Goal: Task Accomplishment & Management: Manage account settings

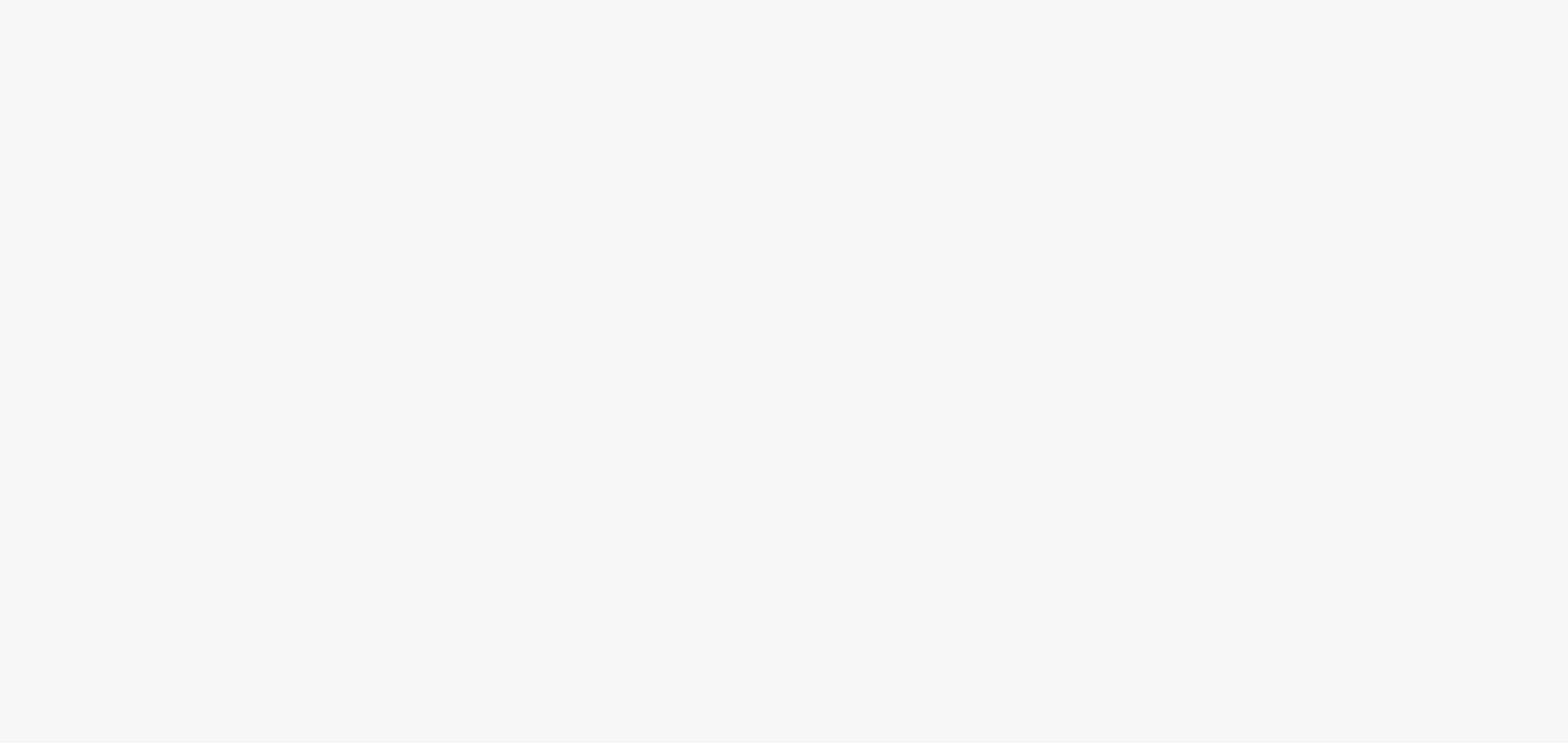
click at [405, 24] on body at bounding box center [784, 372] width 1568 height 743
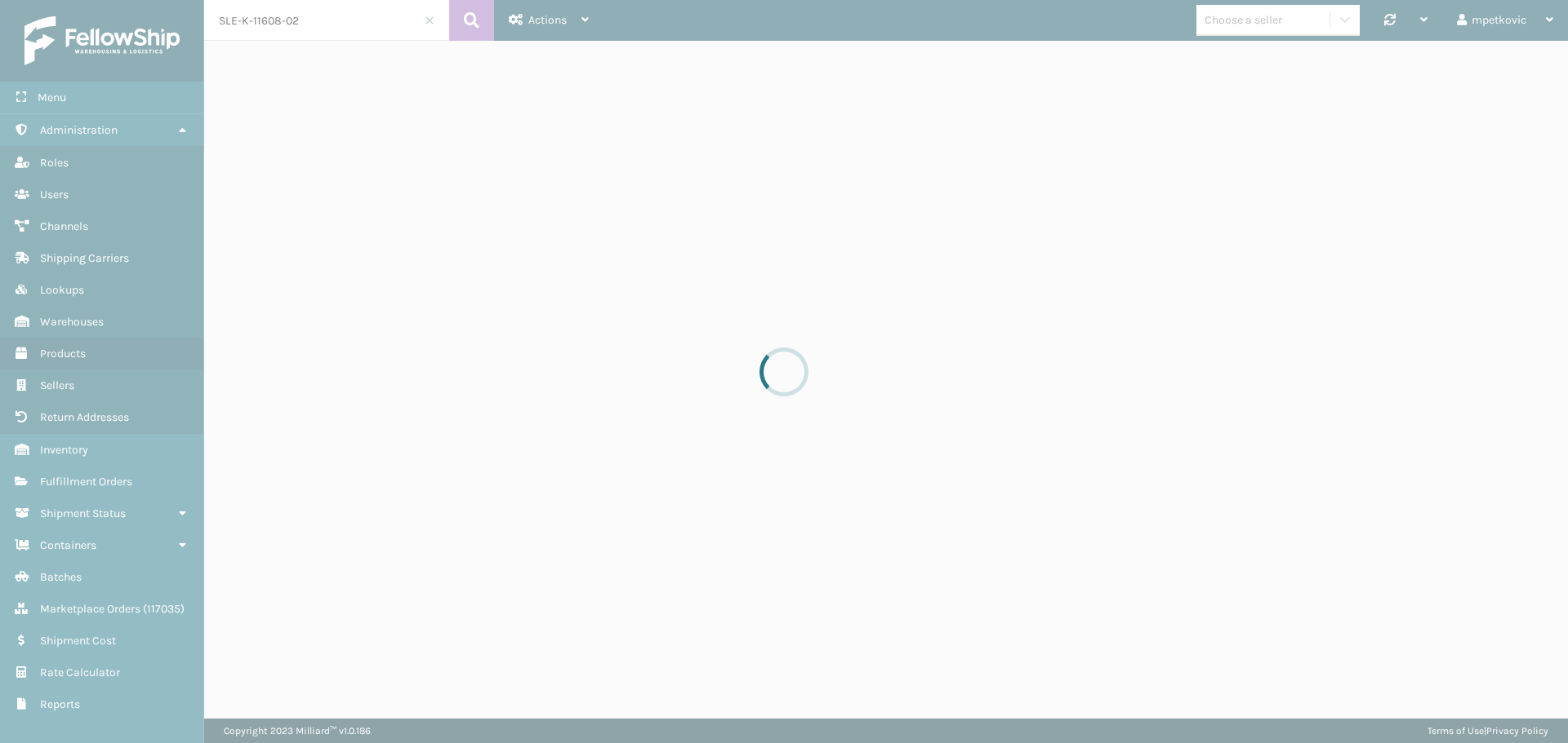
click at [330, 27] on div at bounding box center [784, 372] width 1568 height 743
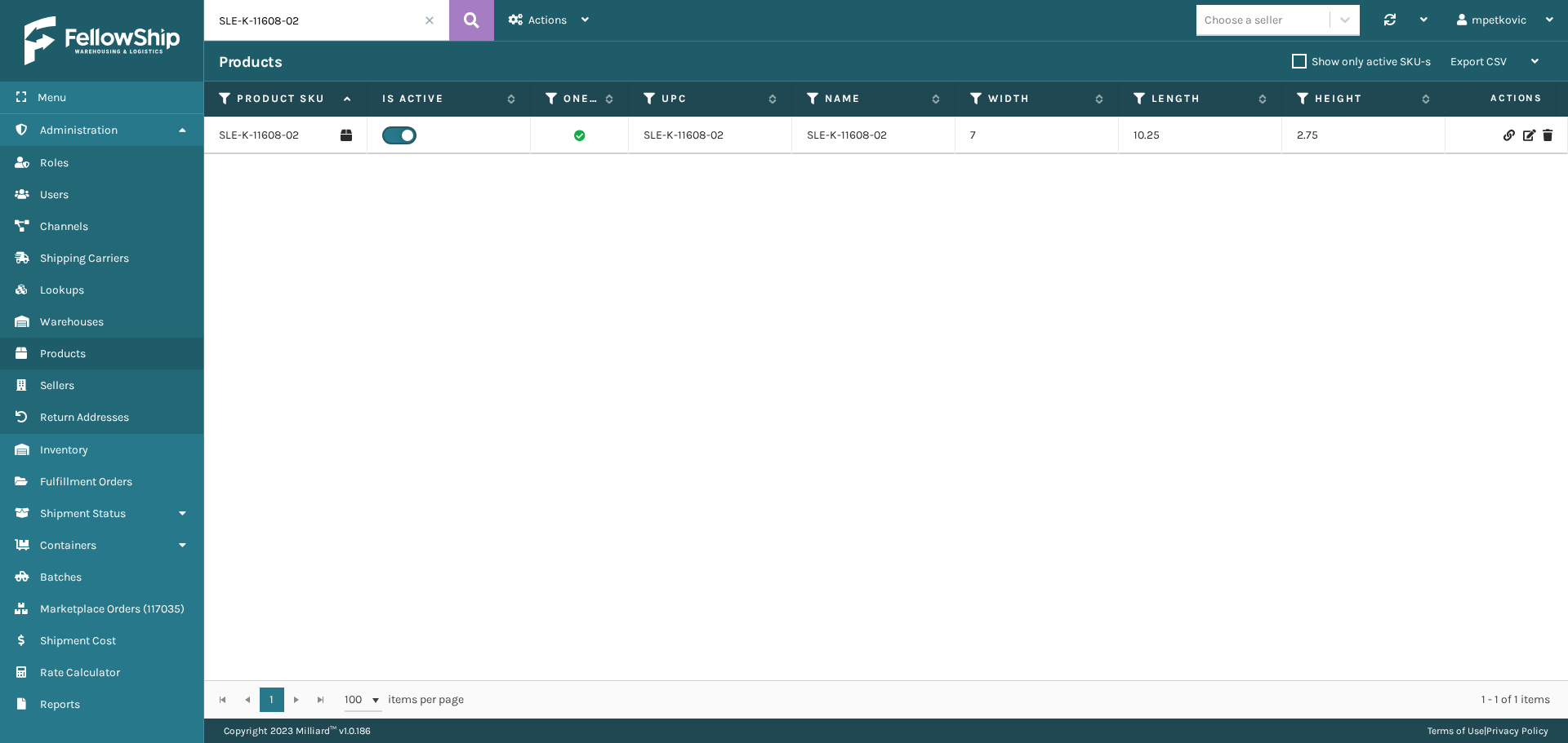
click at [342, 33] on input "SLE-K-11608-02" at bounding box center [326, 20] width 245 height 41
paste input "2028169"
type input "2028169"
click at [467, 20] on icon at bounding box center [472, 21] width 15 height 25
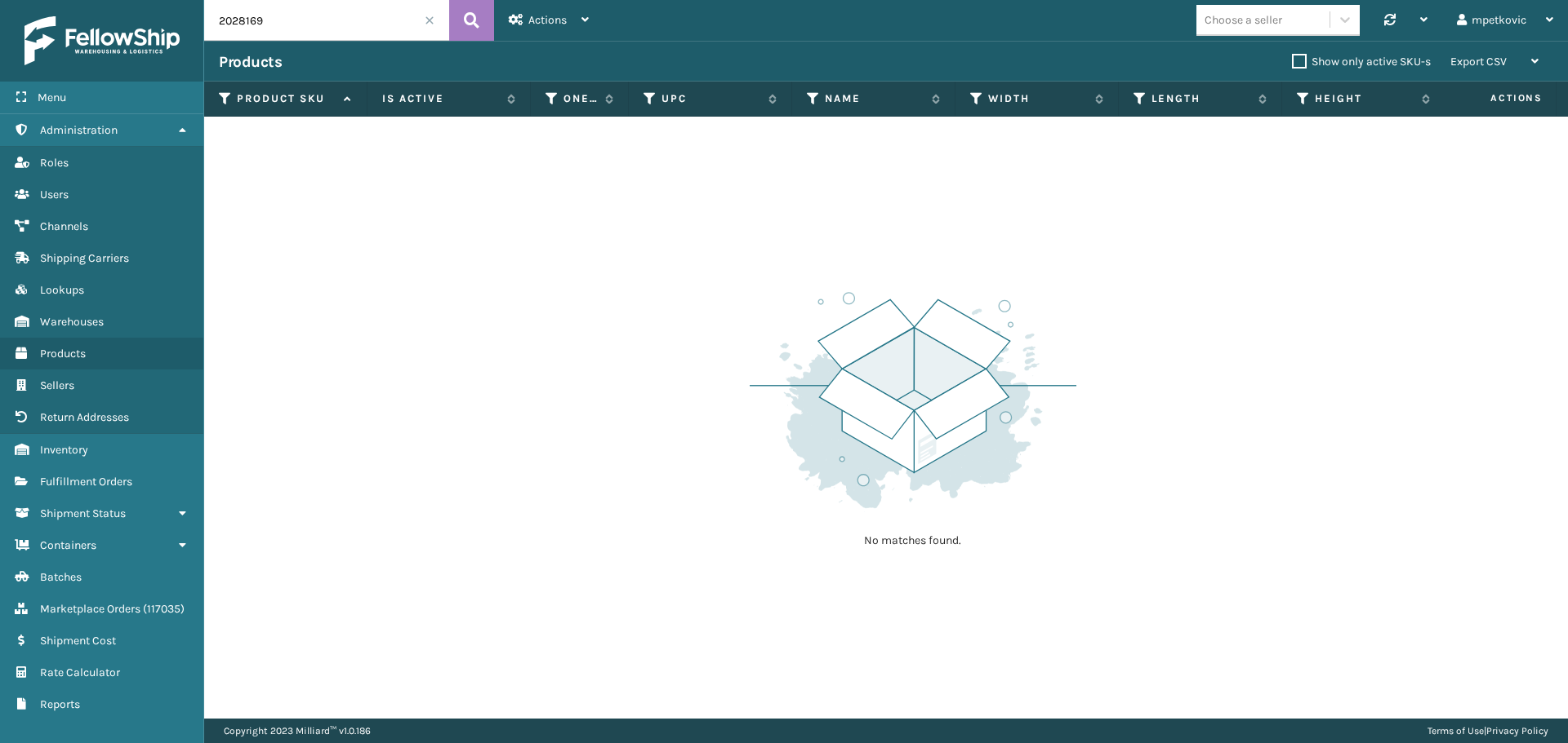
click at [464, 178] on div "No matches found." at bounding box center [885, 418] width 1363 height 603
click at [106, 483] on span "Fulfillment Orders" at bounding box center [86, 482] width 92 height 14
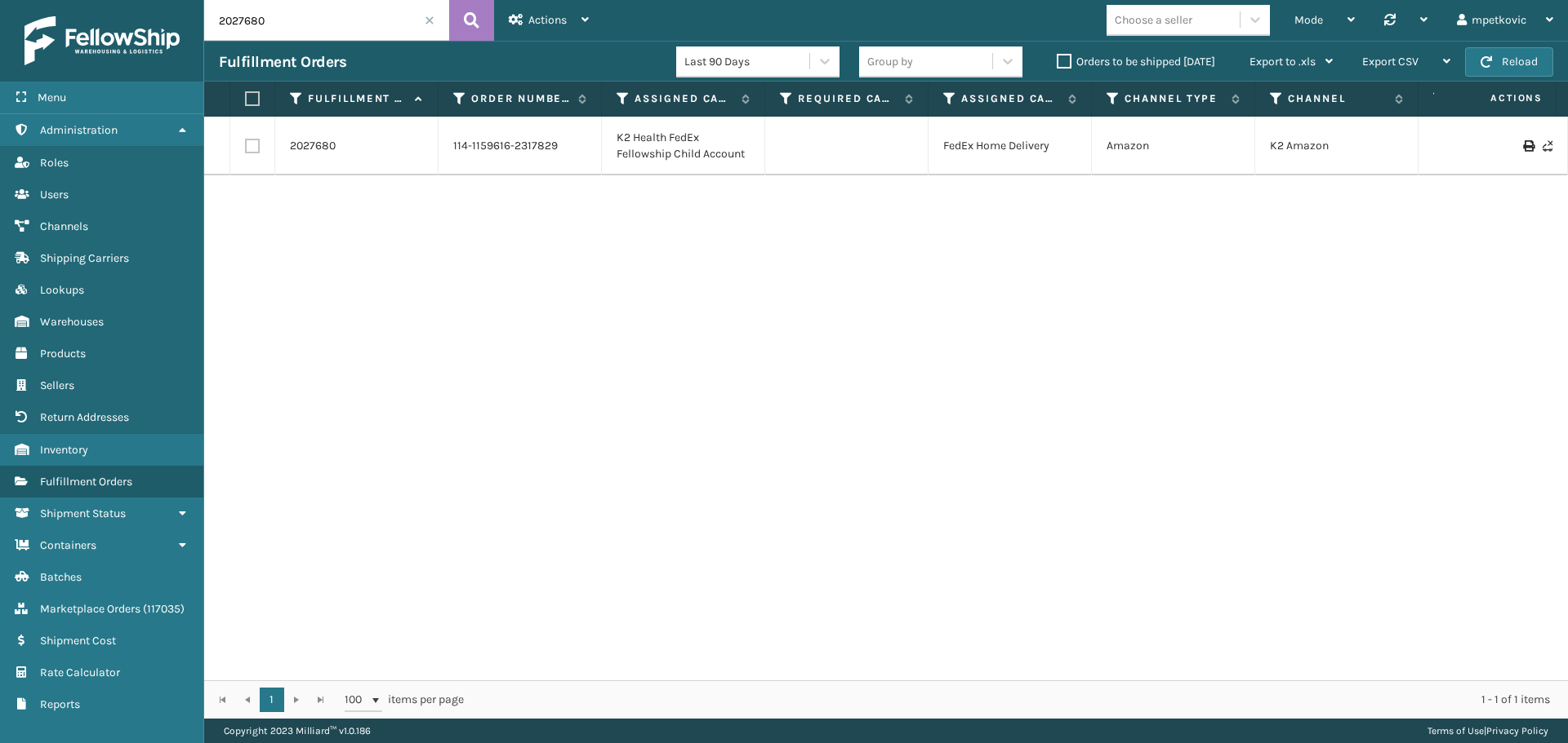
click at [282, 20] on input "2027680" at bounding box center [326, 20] width 245 height 41
paste input "8169"
type input "2028169"
click at [472, 20] on icon at bounding box center [472, 21] width 15 height 25
click at [316, 145] on link "2028169" at bounding box center [311, 145] width 44 height 16
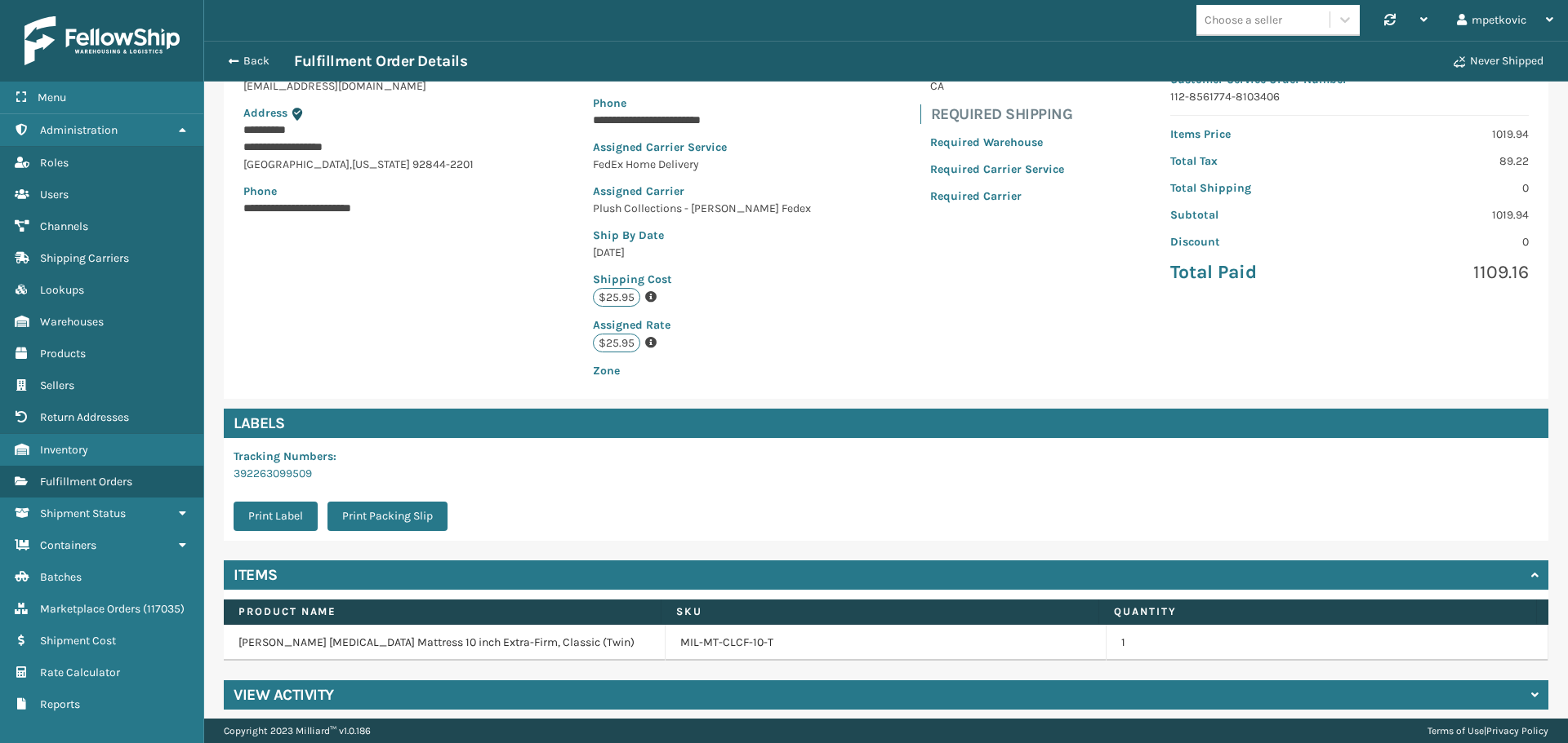
scroll to position [222, 0]
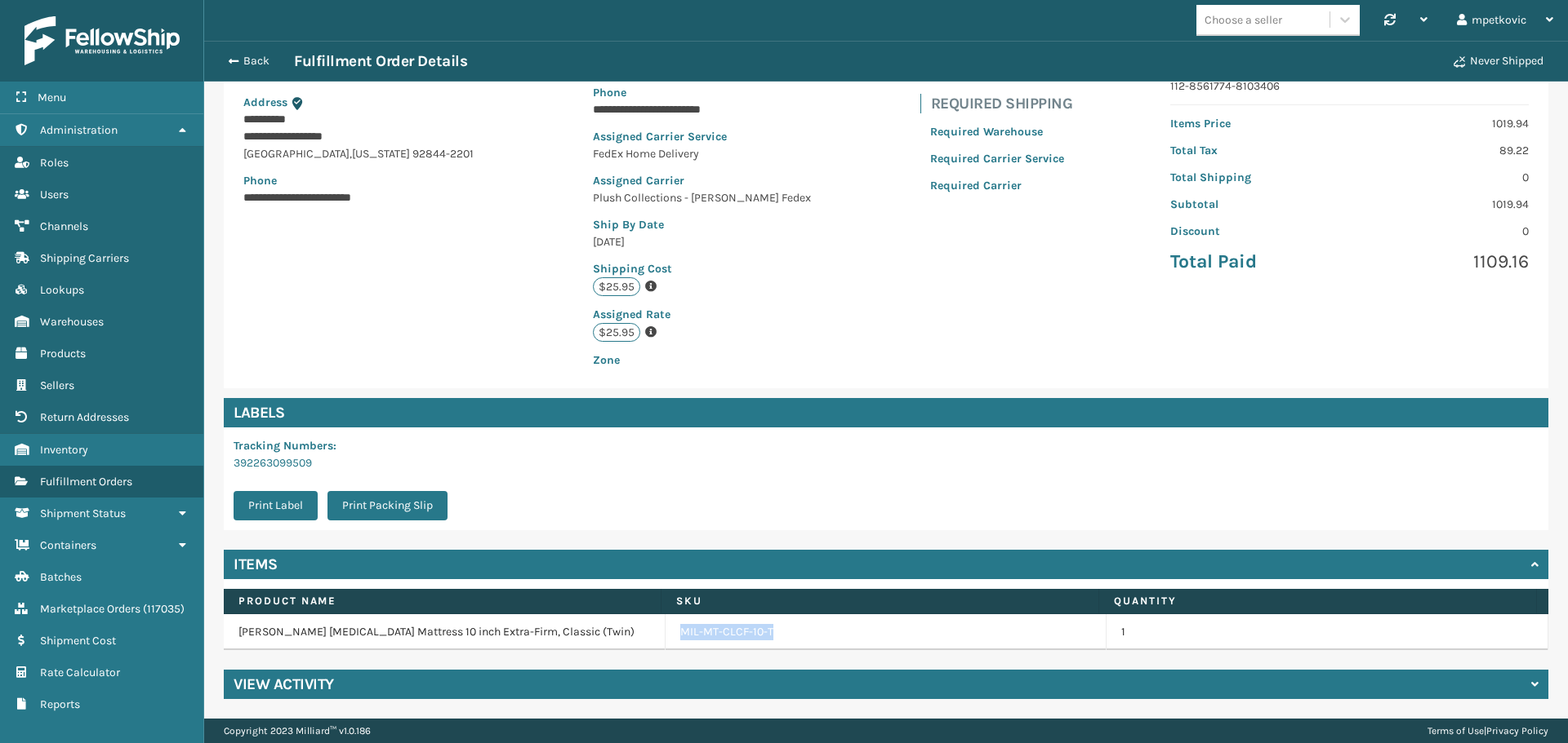
drag, startPoint x: 779, startPoint y: 636, endPoint x: 659, endPoint y: 635, distance: 120.0
click at [665, 635] on td "MIL-MT-CLCF-10-T" at bounding box center [886, 633] width 442 height 36
copy link "MIL-MT-CLCF-10-T"
click at [777, 626] on div "MIL-MT-CLCF-10-T" at bounding box center [886, 632] width 411 height 16
drag, startPoint x: 754, startPoint y: 635, endPoint x: 670, endPoint y: 634, distance: 84.0
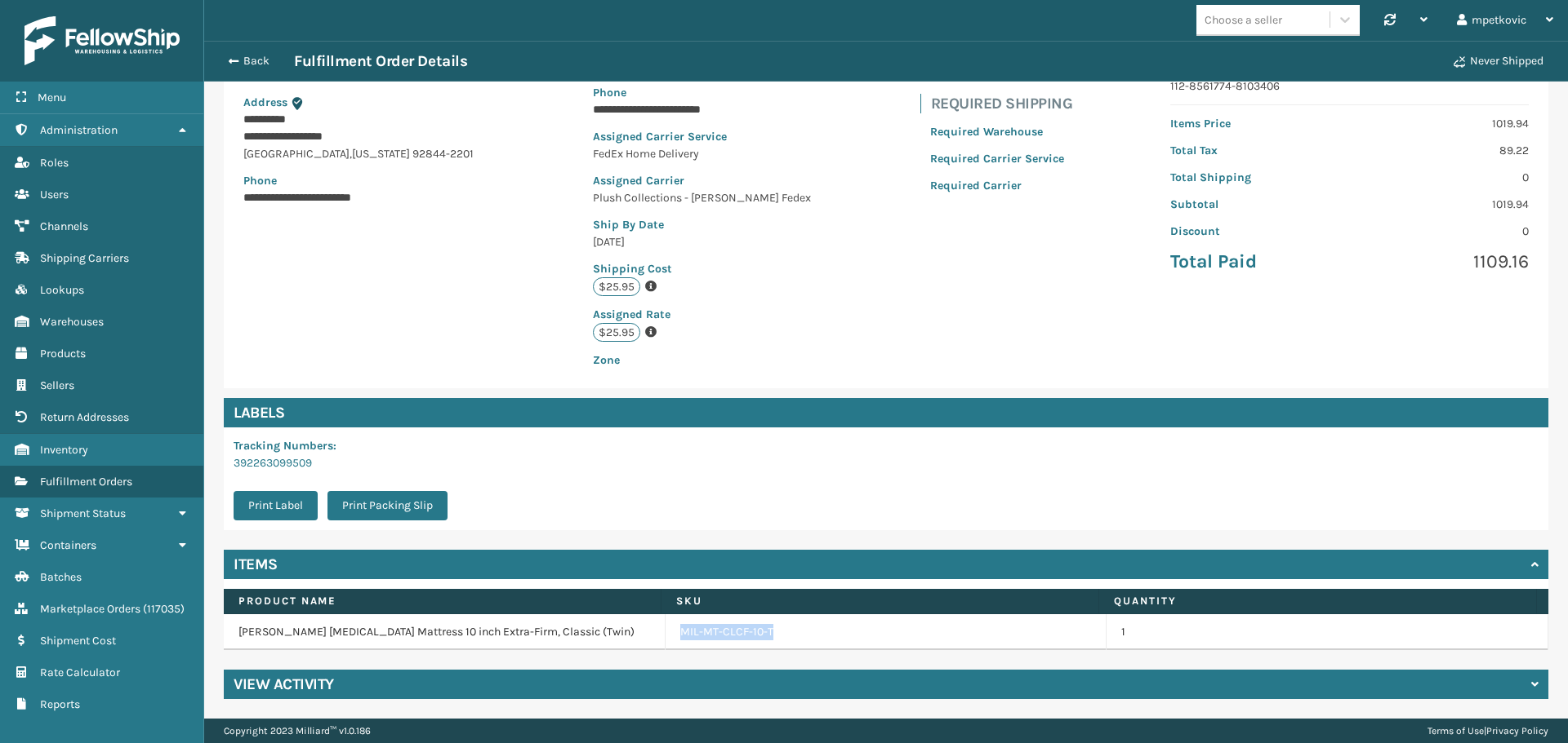
click at [670, 634] on td "MIL-MT-CLCF-10-T" at bounding box center [886, 633] width 442 height 36
copy link "MIL-MT-CLCF-10-T"
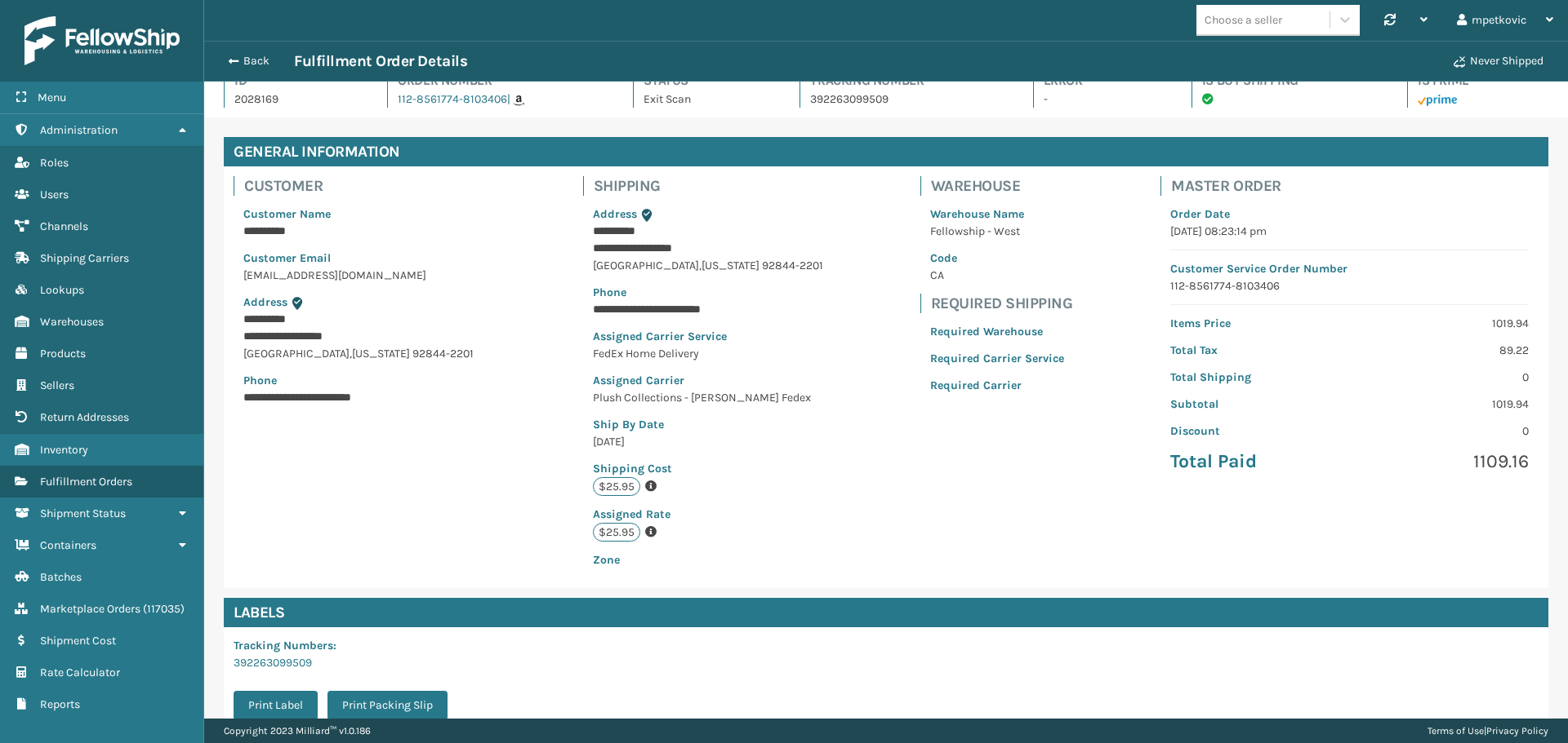
scroll to position [0, 0]
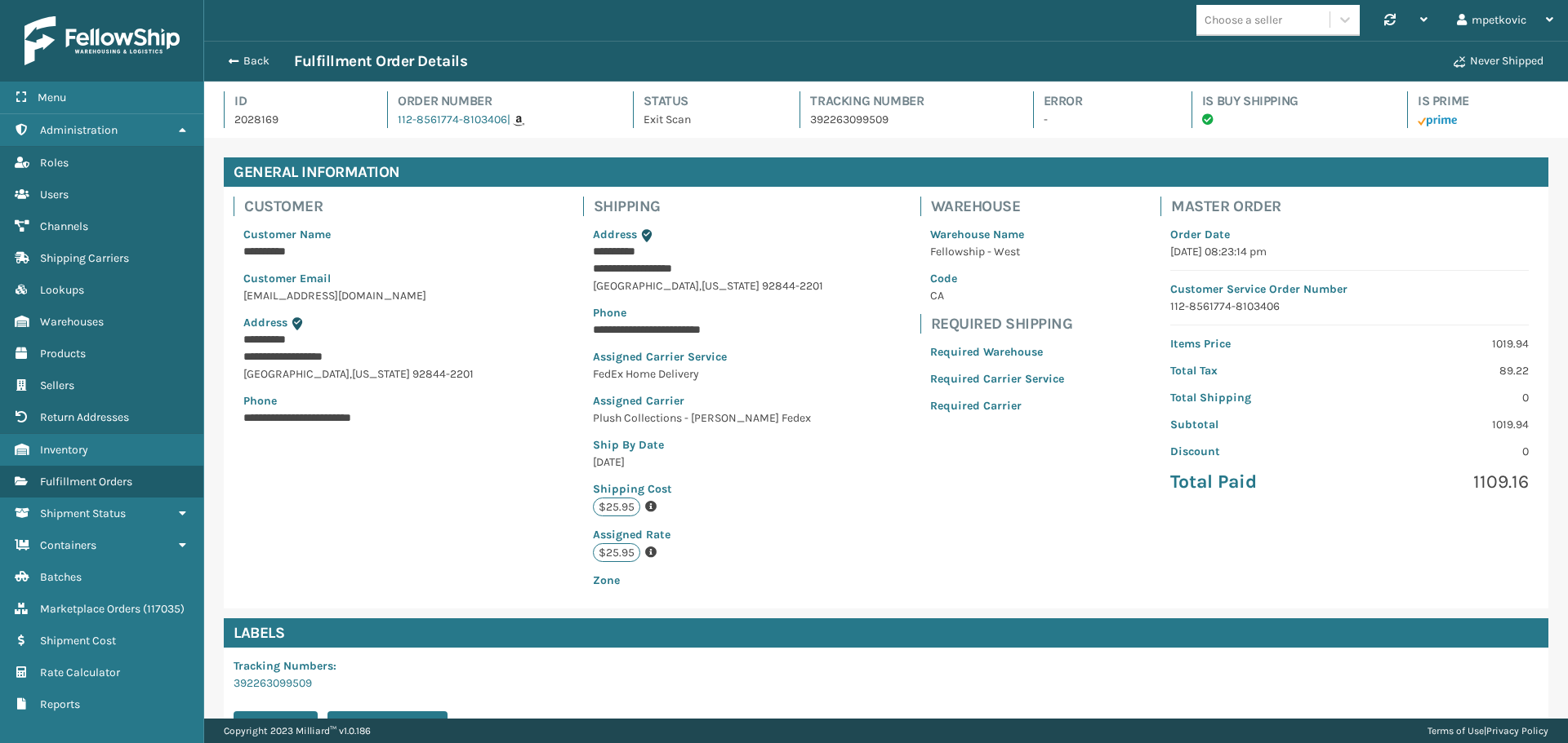
click at [549, 415] on div "**********" at bounding box center [886, 397] width 1325 height 421
click at [490, 249] on div "**********" at bounding box center [365, 326] width 262 height 221
click at [99, 348] on link "Containers Products" at bounding box center [101, 354] width 203 height 32
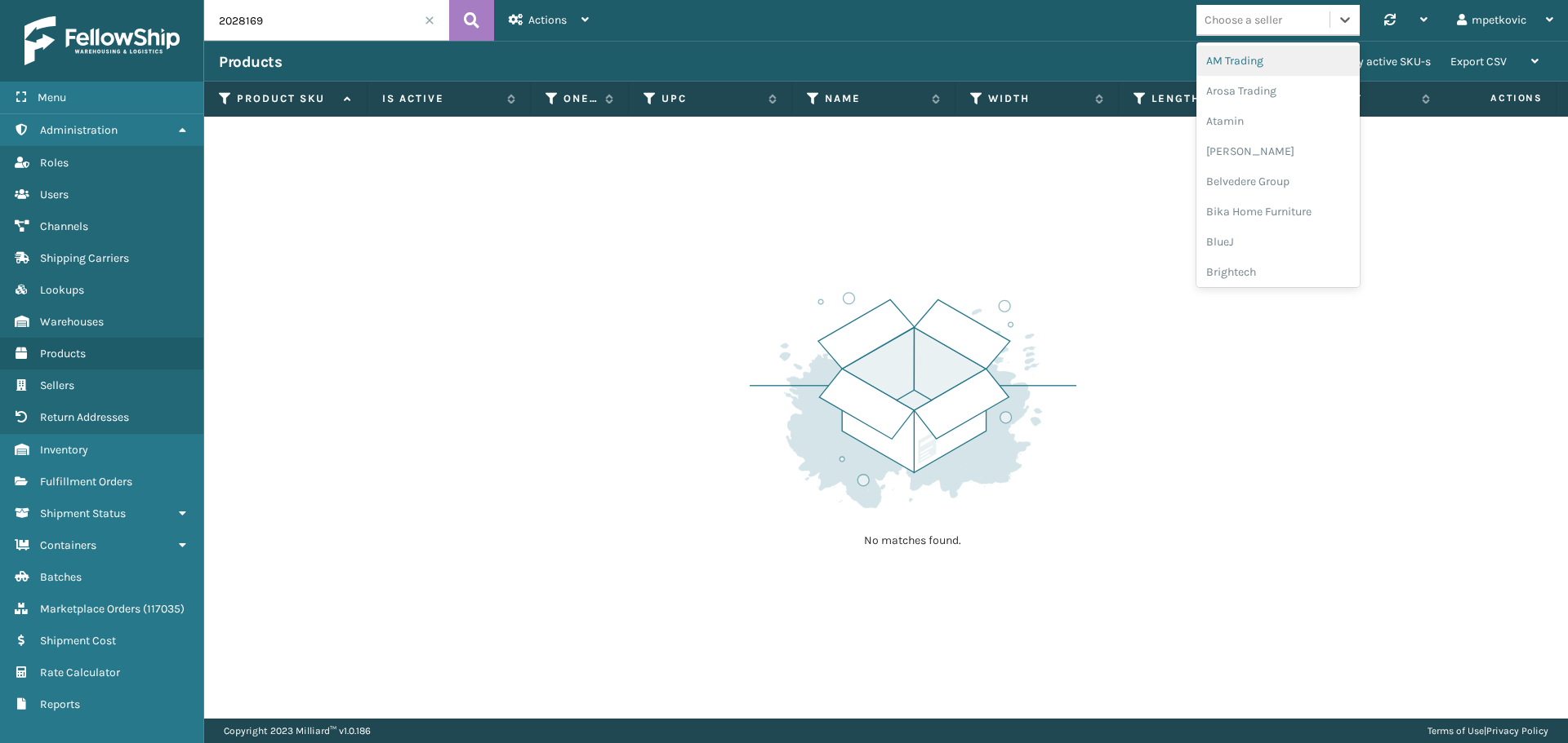
click at [1227, 20] on div "Choose a seller" at bounding box center [1243, 20] width 77 height 17
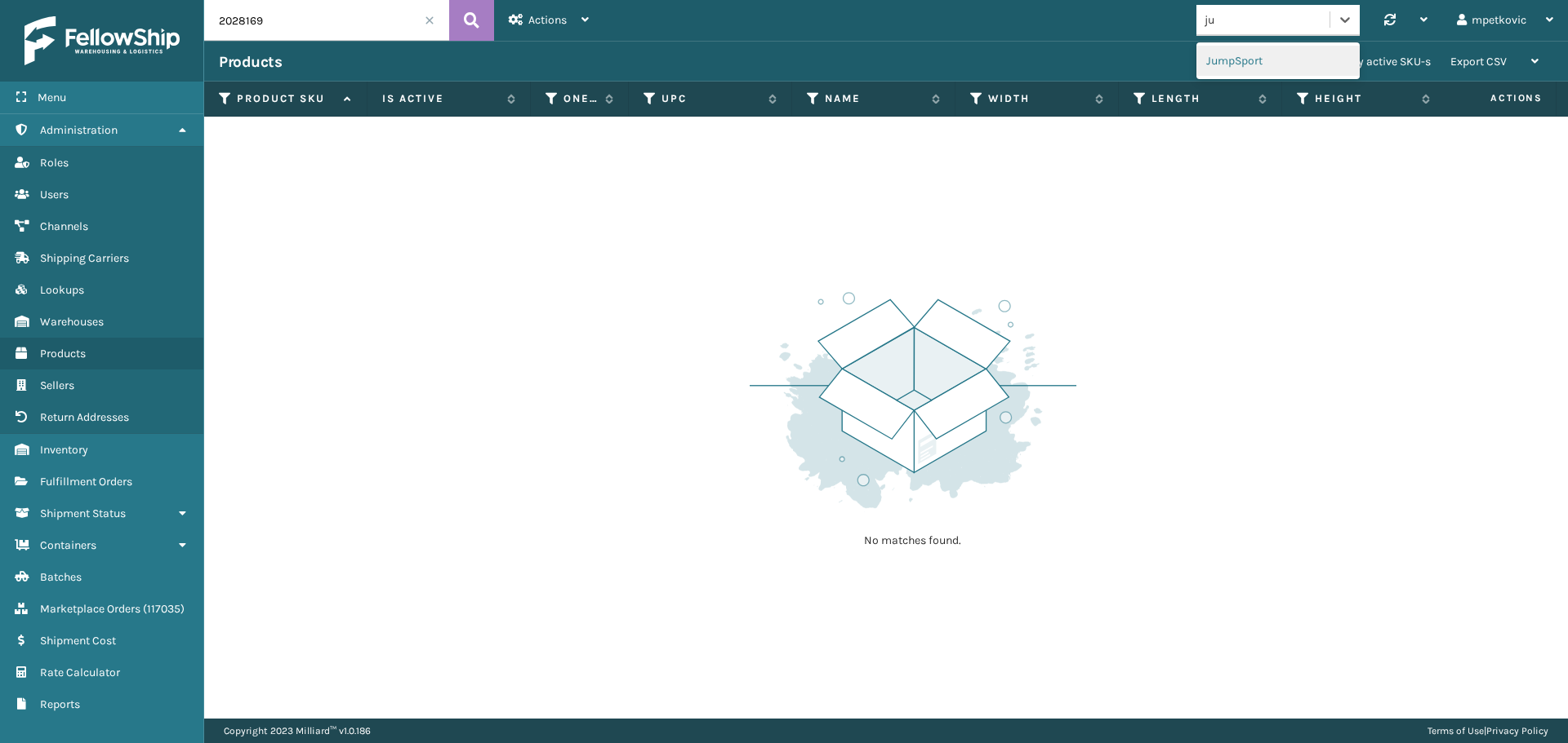
type input "jum"
click at [319, 34] on input "2028169" at bounding box center [326, 20] width 245 height 41
type input "02"
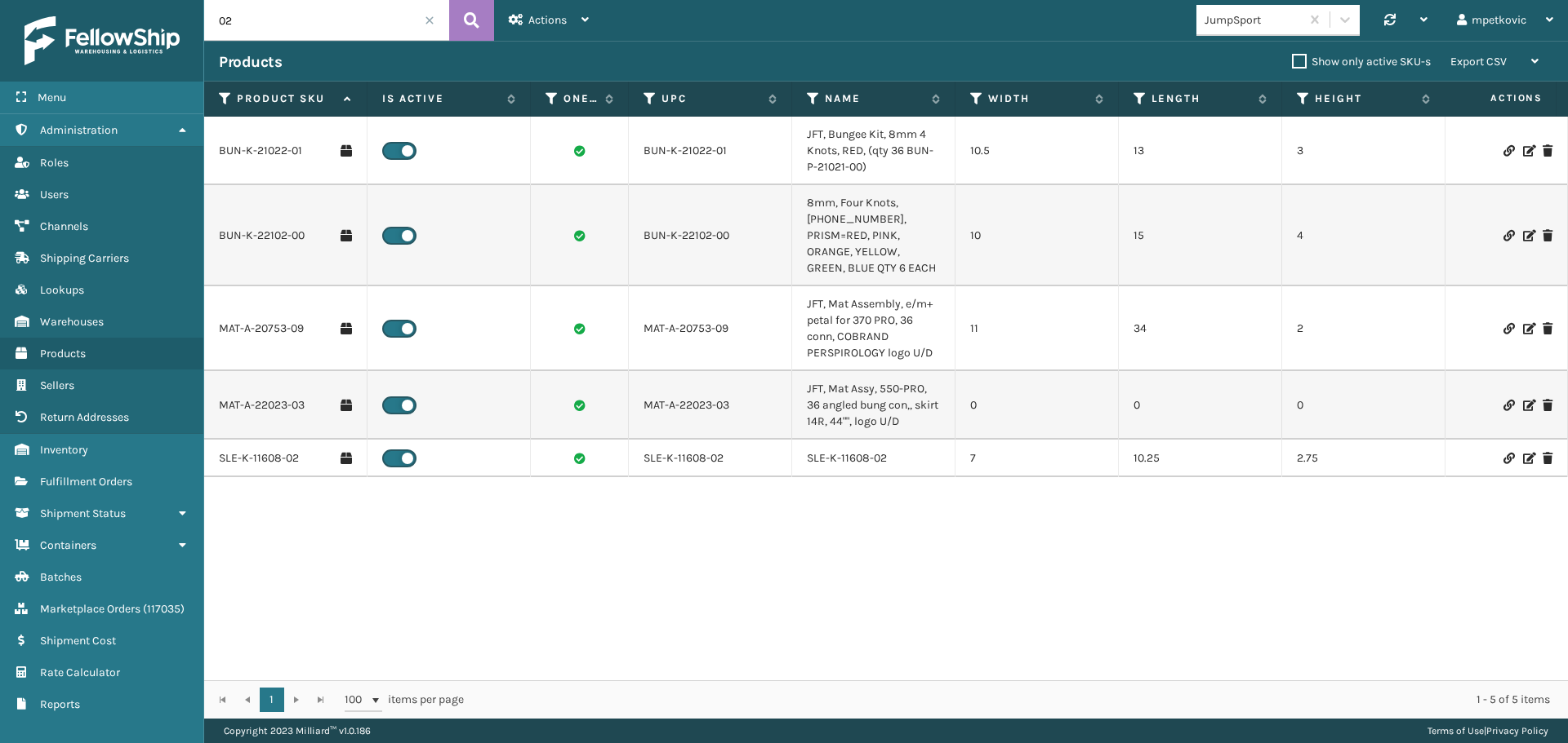
click at [300, 483] on div "BUN-K-21022-01 BUN-K-21022-01 JFT, Bungee Kit, 8mm 4 Knots, RED, (qty 36 BUN-P-…" at bounding box center [885, 399] width 1363 height 564
click at [266, 451] on link "SLE-K-11608-02" at bounding box center [259, 458] width 80 height 16
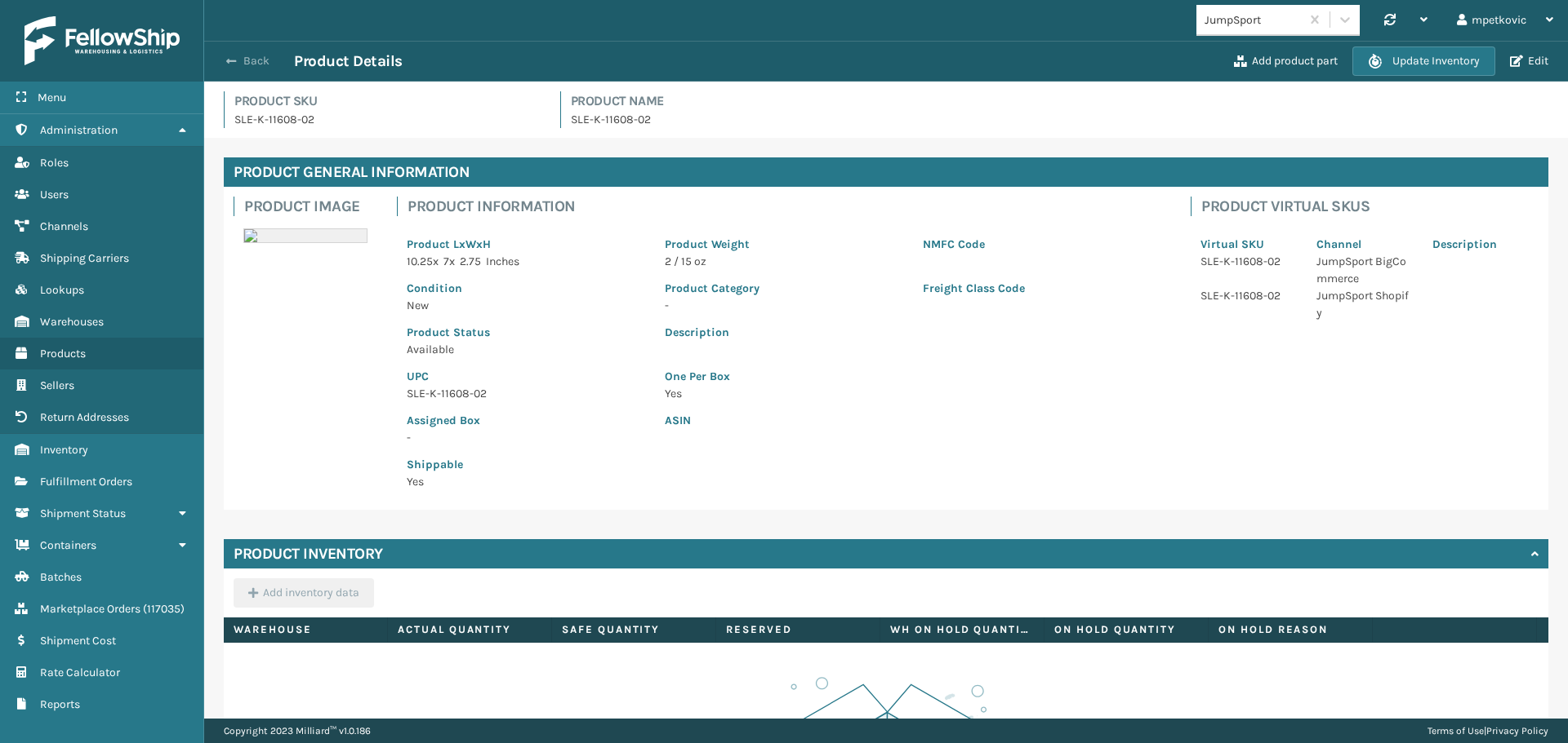
click at [246, 61] on button "Back" at bounding box center [257, 61] width 75 height 15
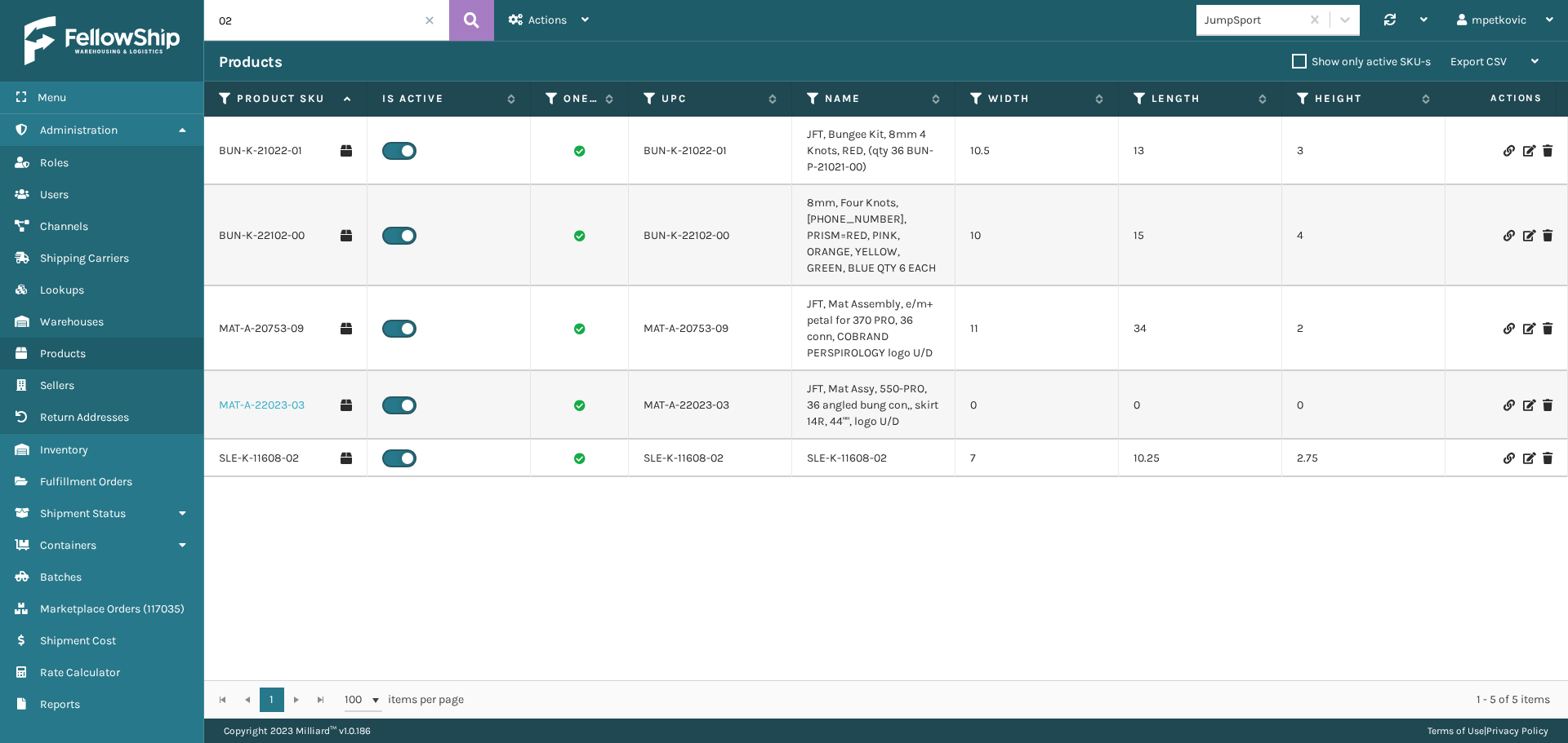
click at [250, 397] on link "MAT-A-22023-03" at bounding box center [261, 405] width 86 height 16
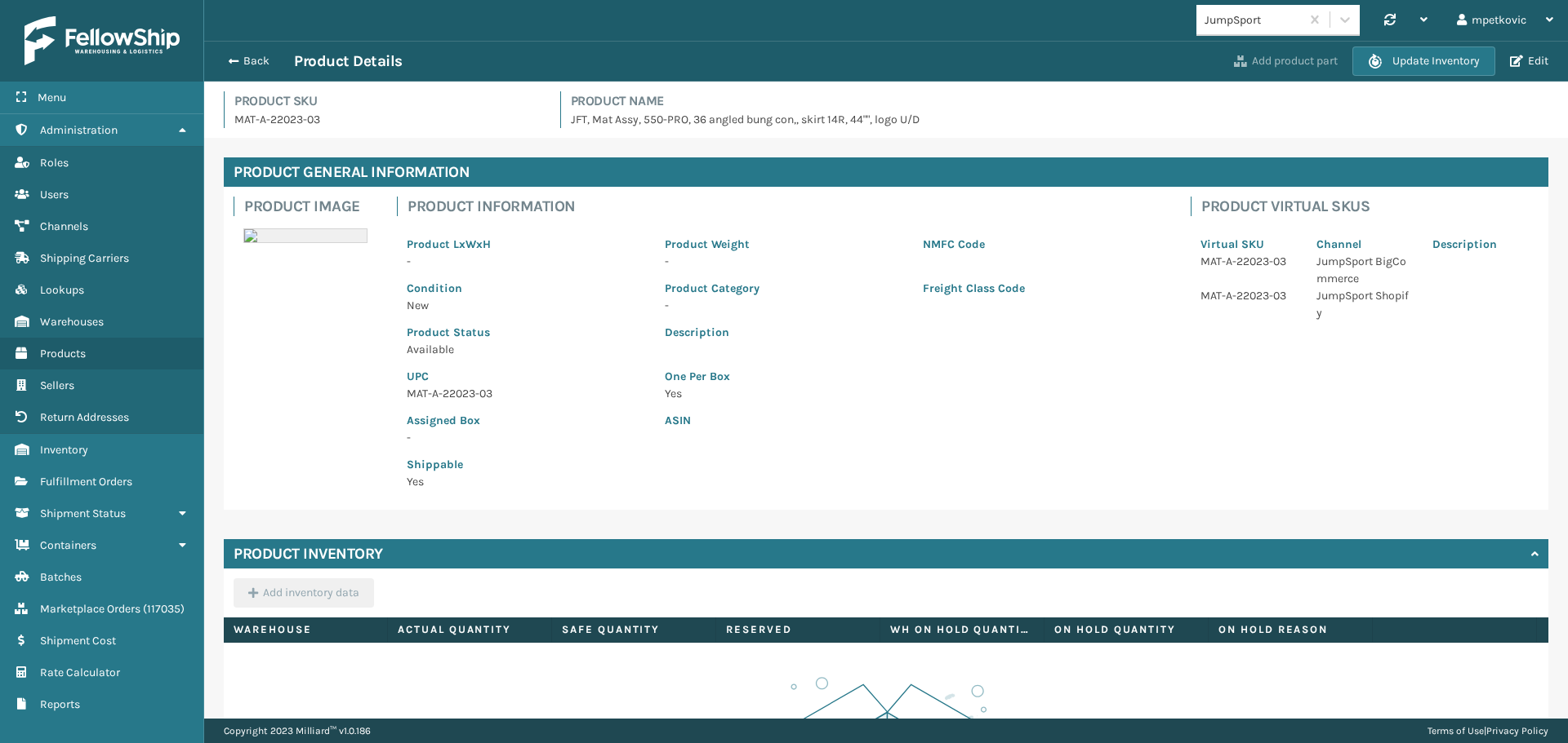
click at [1251, 58] on button "Add product part" at bounding box center [1285, 61] width 113 height 15
click at [257, 69] on div "Back Product Details" at bounding box center [724, 61] width 1009 height 20
click at [252, 48] on div "Back Product Details Add product part Update Inventory Edit" at bounding box center [885, 60] width 1363 height 41
click at [251, 56] on button "Back" at bounding box center [257, 61] width 75 height 15
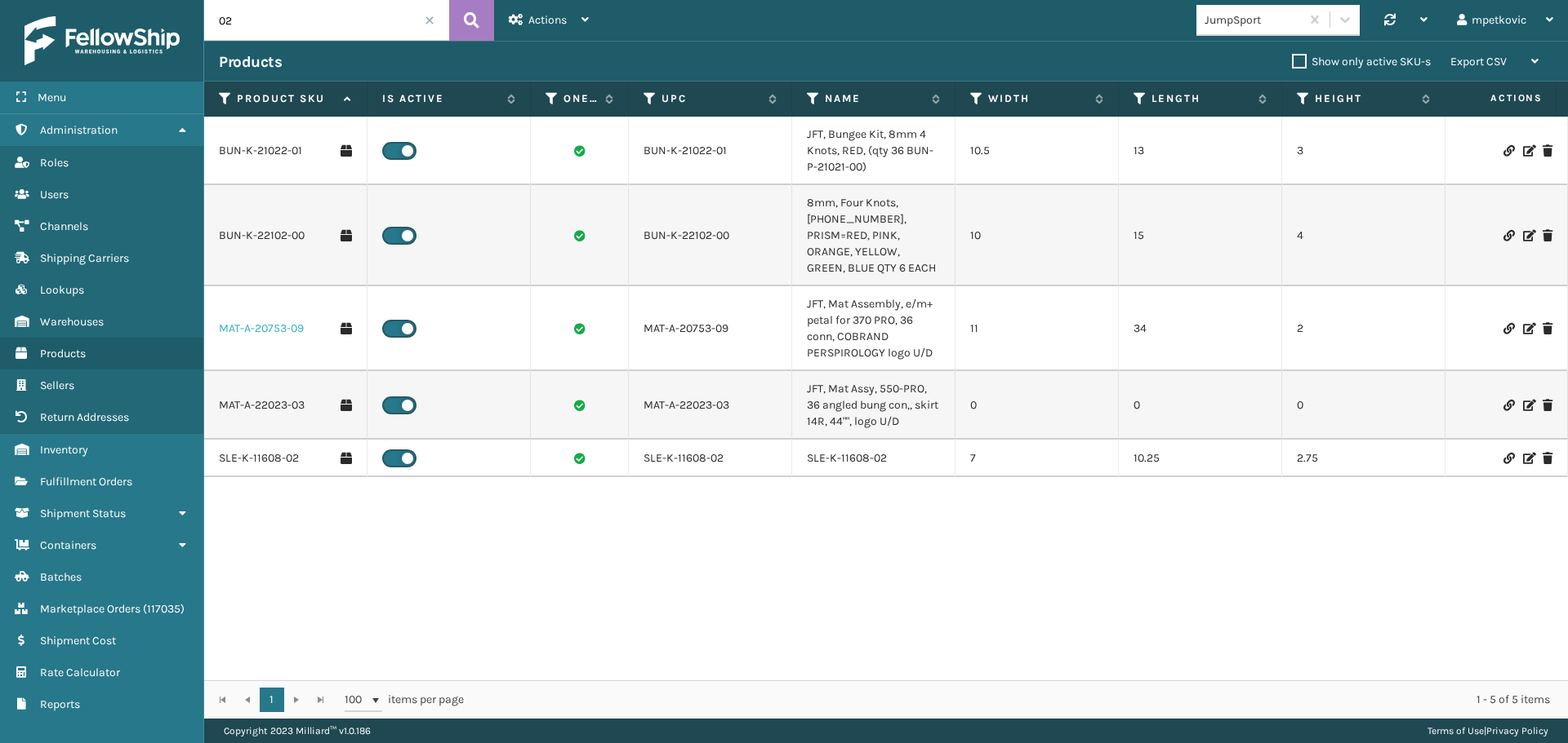
click at [249, 321] on link "MAT-A-20753-09" at bounding box center [261, 328] width 85 height 16
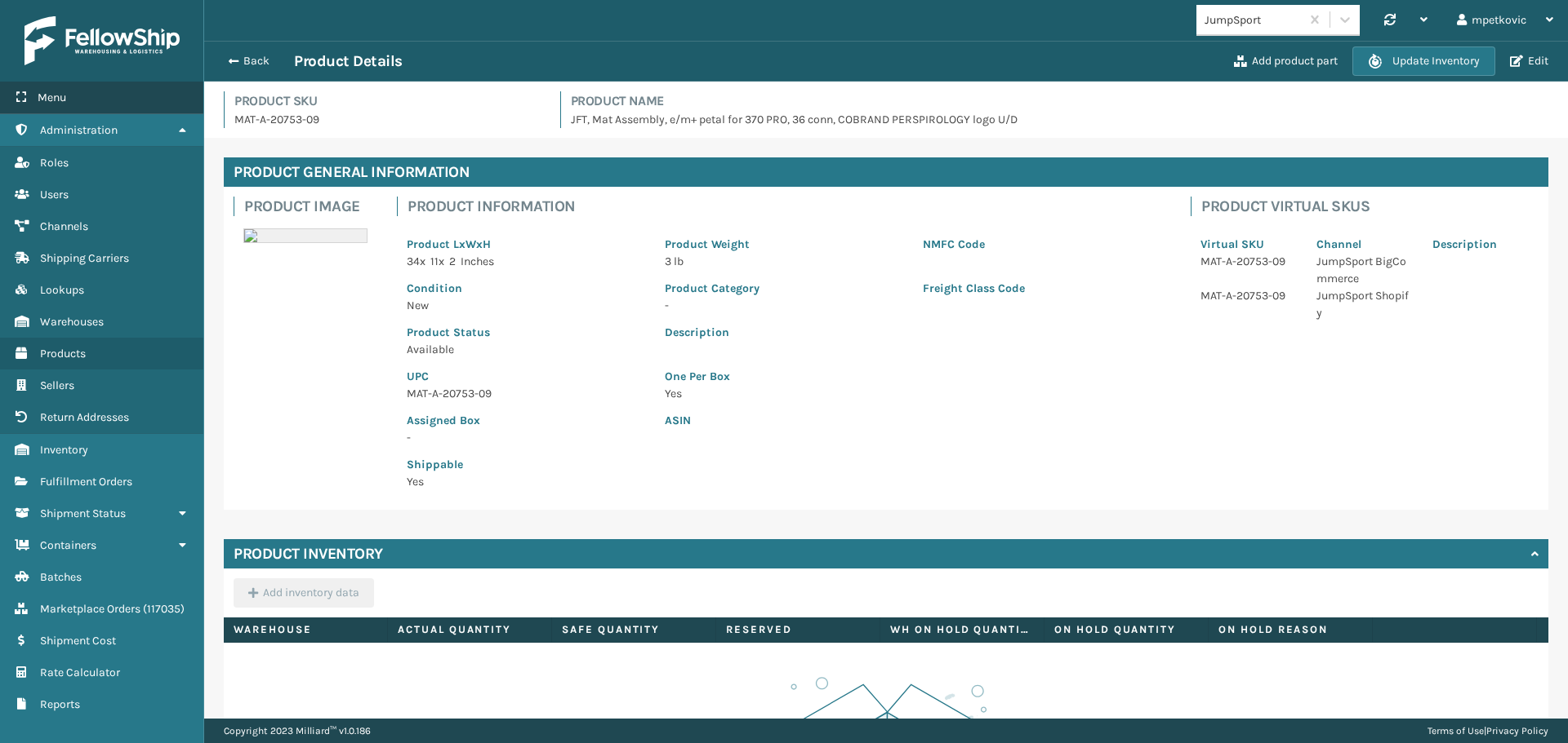
drag, startPoint x: 252, startPoint y: 57, endPoint x: 155, endPoint y: 107, distance: 109.1
click at [252, 57] on button "Back" at bounding box center [257, 61] width 75 height 15
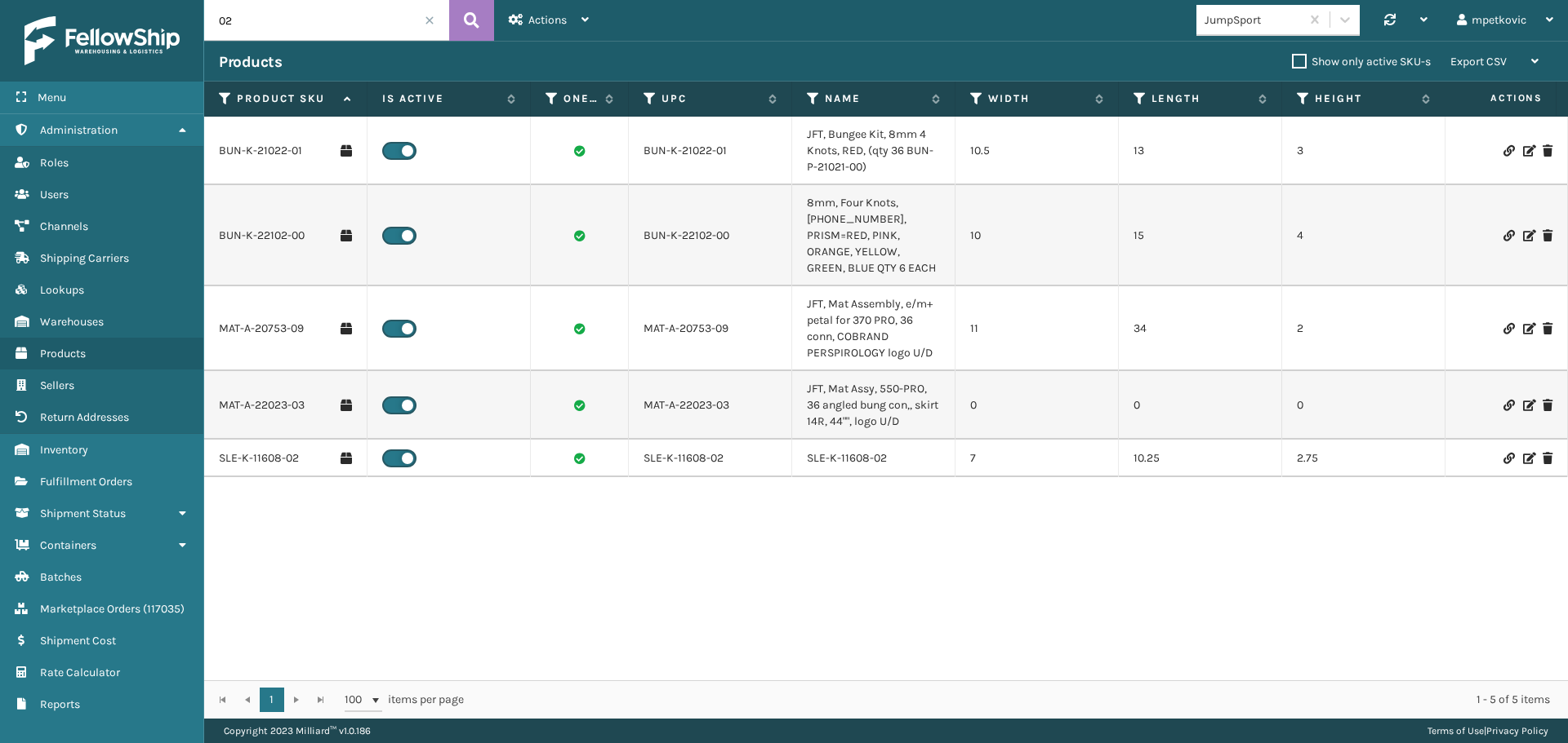
click at [542, 588] on div "BUN-K-21022-01 BUN-K-21022-01 JFT, Bungee Kit, 8mm 4 Knots, RED, (qty 36 BUN-P-…" at bounding box center [885, 399] width 1363 height 564
click at [256, 149] on link "BUN-K-21022-01" at bounding box center [260, 150] width 83 height 16
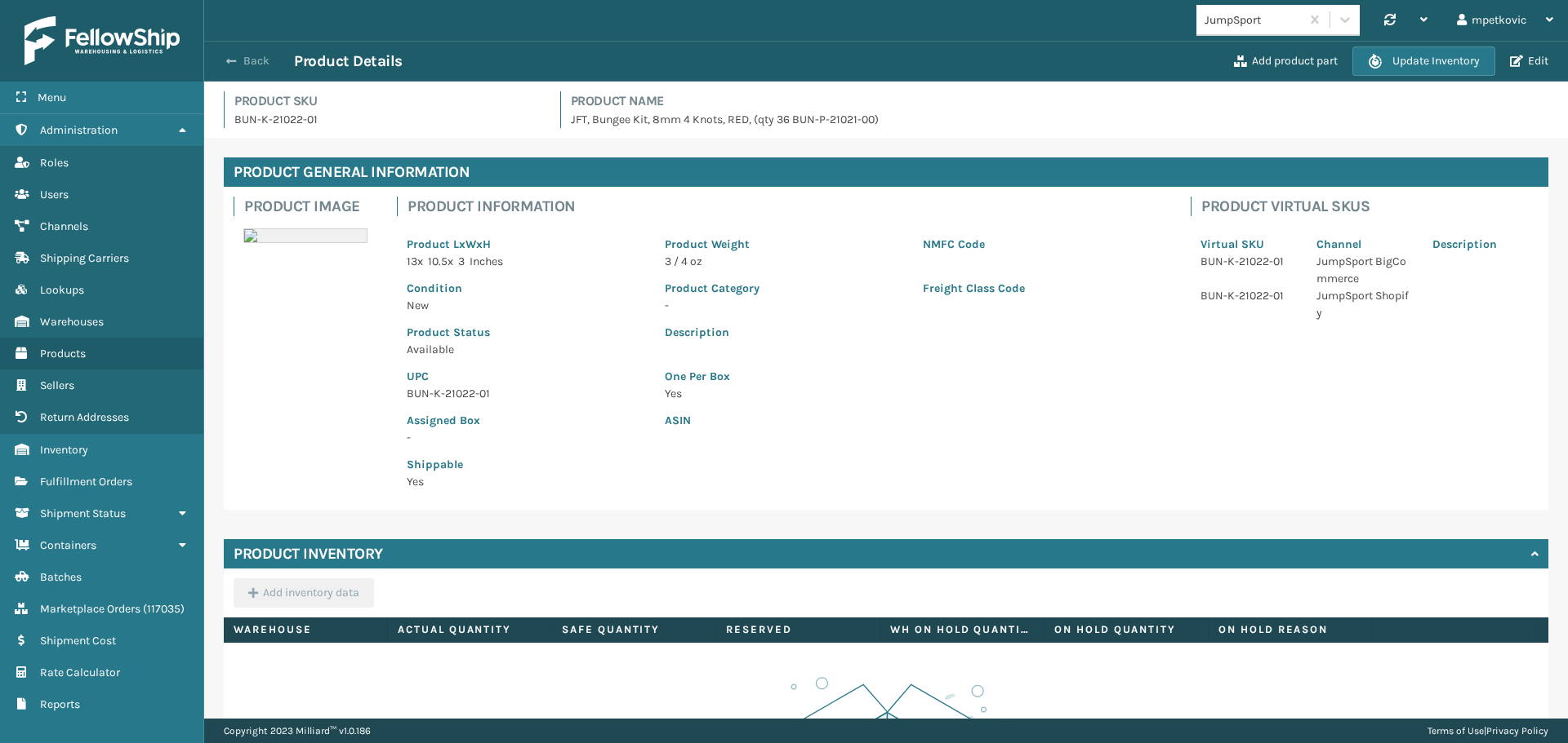
click at [235, 58] on span "button" at bounding box center [231, 61] width 9 height 11
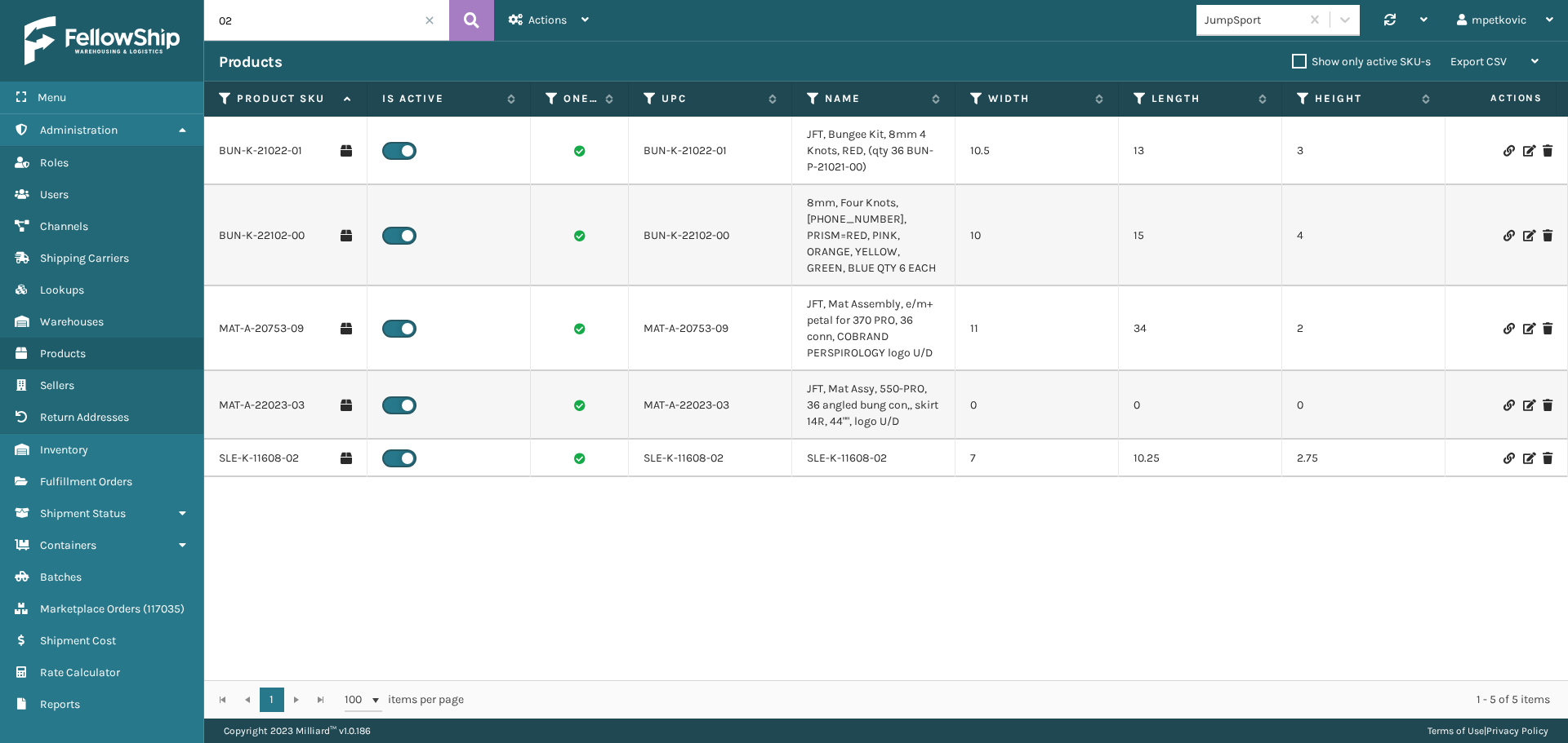
click at [602, 597] on div "BUN-K-21022-01 BUN-K-21022-01 JFT, Bungee Kit, 8mm 4 Knots, RED, (qty 36 BUN-P-…" at bounding box center [885, 399] width 1363 height 564
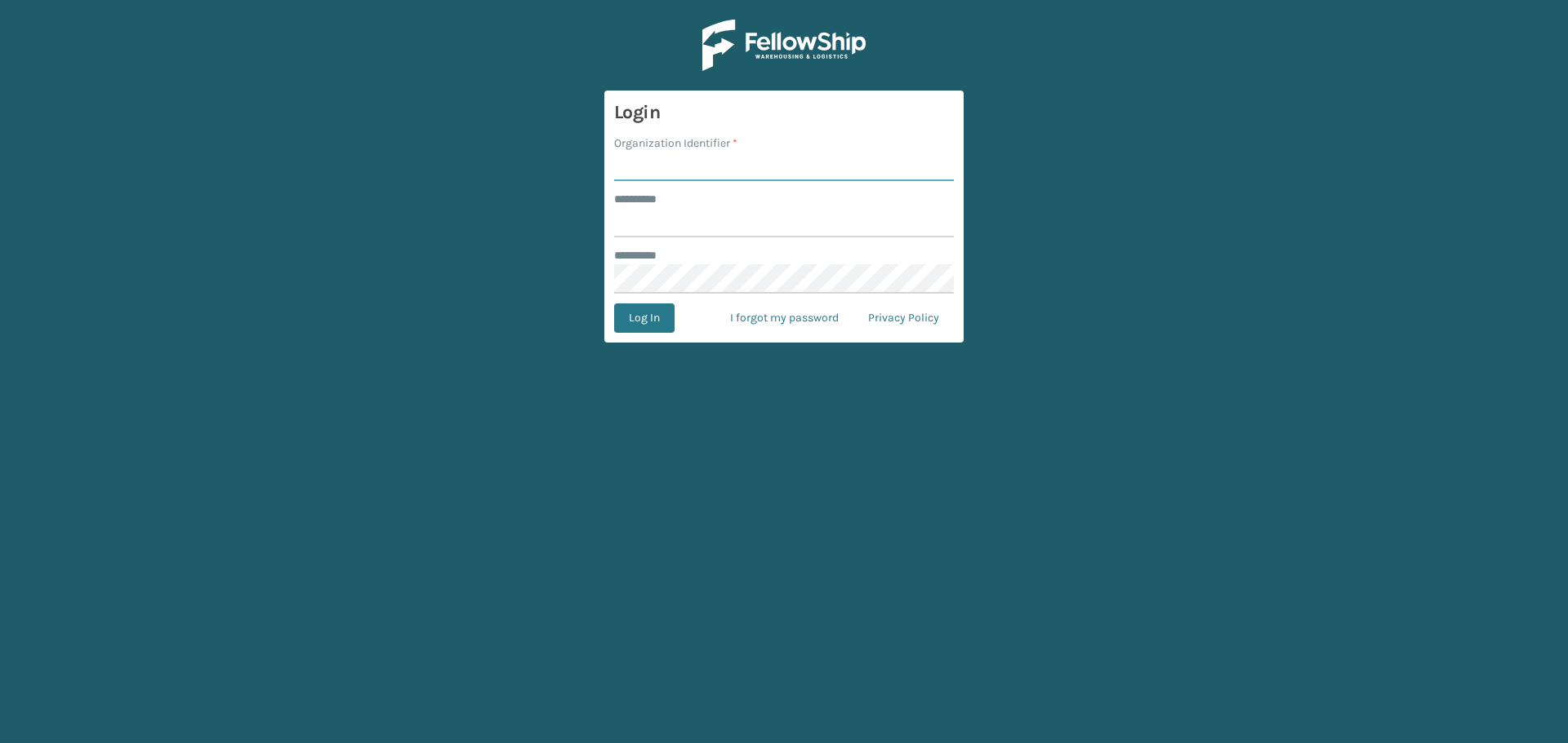
drag, startPoint x: 685, startPoint y: 170, endPoint x: 694, endPoint y: 178, distance: 12.0
click at [685, 170] on input "Organization Identifier *" at bounding box center [784, 166] width 340 height 29
type input "superadminorganization"
type input "*********"
click at [657, 319] on button "Log In" at bounding box center [644, 318] width 60 height 29
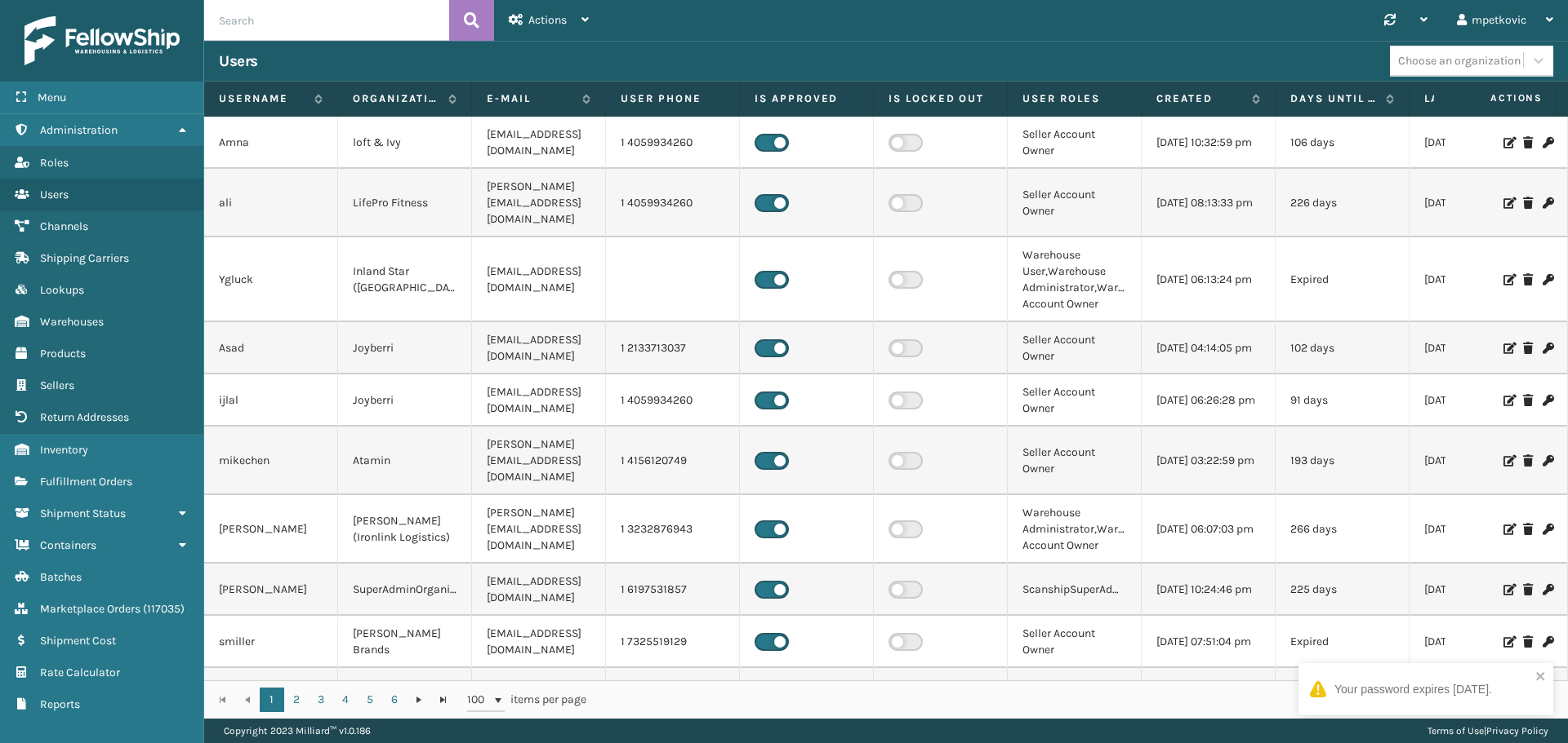
click at [1367, 697] on div "Your password expires in 3 days." at bounding box center [1412, 690] width 158 height 17
click at [276, 58] on div "Users" at bounding box center [804, 61] width 1171 height 20
click at [373, 58] on div "Users" at bounding box center [804, 61] width 1171 height 20
click at [85, 195] on link "Users" at bounding box center [101, 195] width 203 height 32
click at [325, 24] on input "text" at bounding box center [326, 20] width 245 height 41
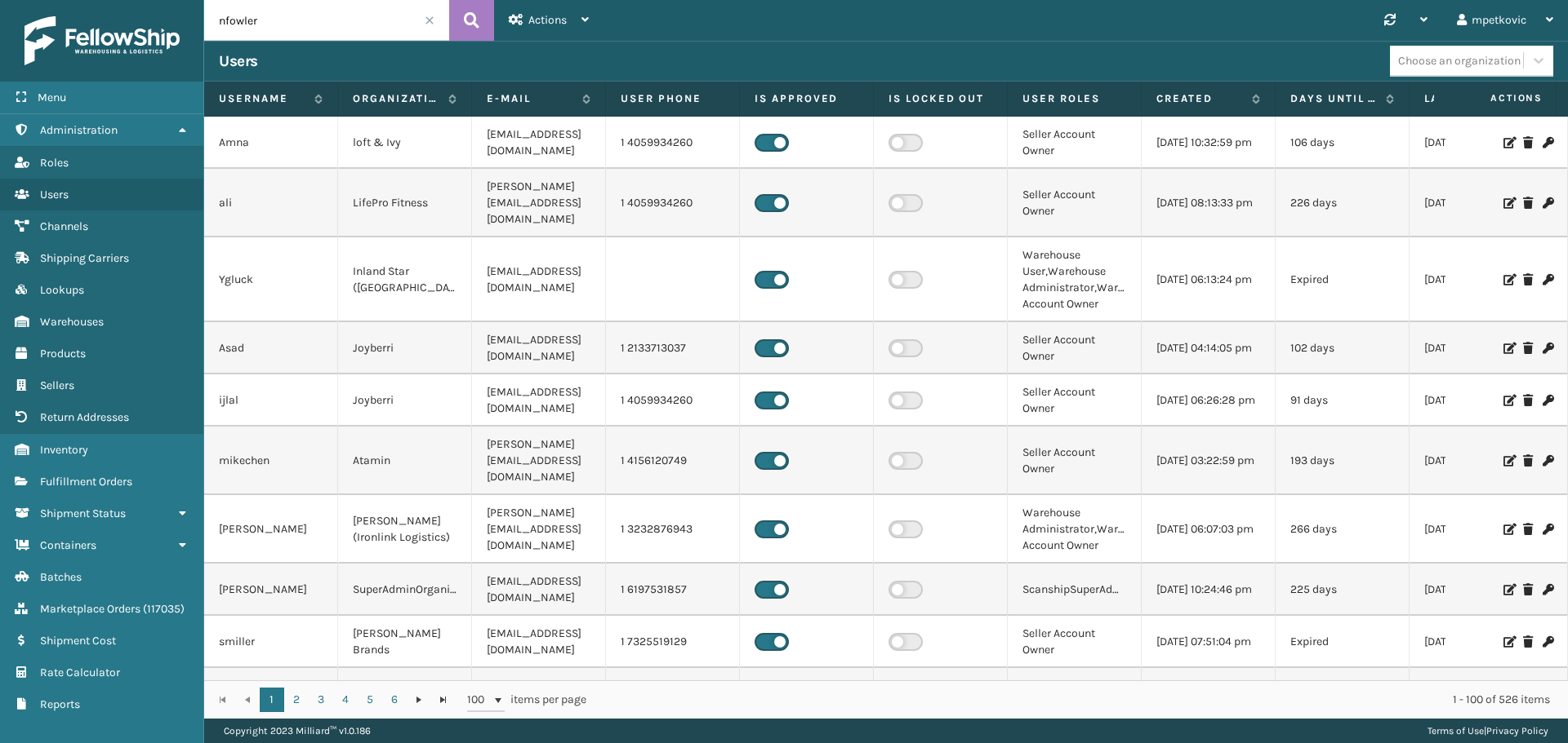
type input "nfowler"
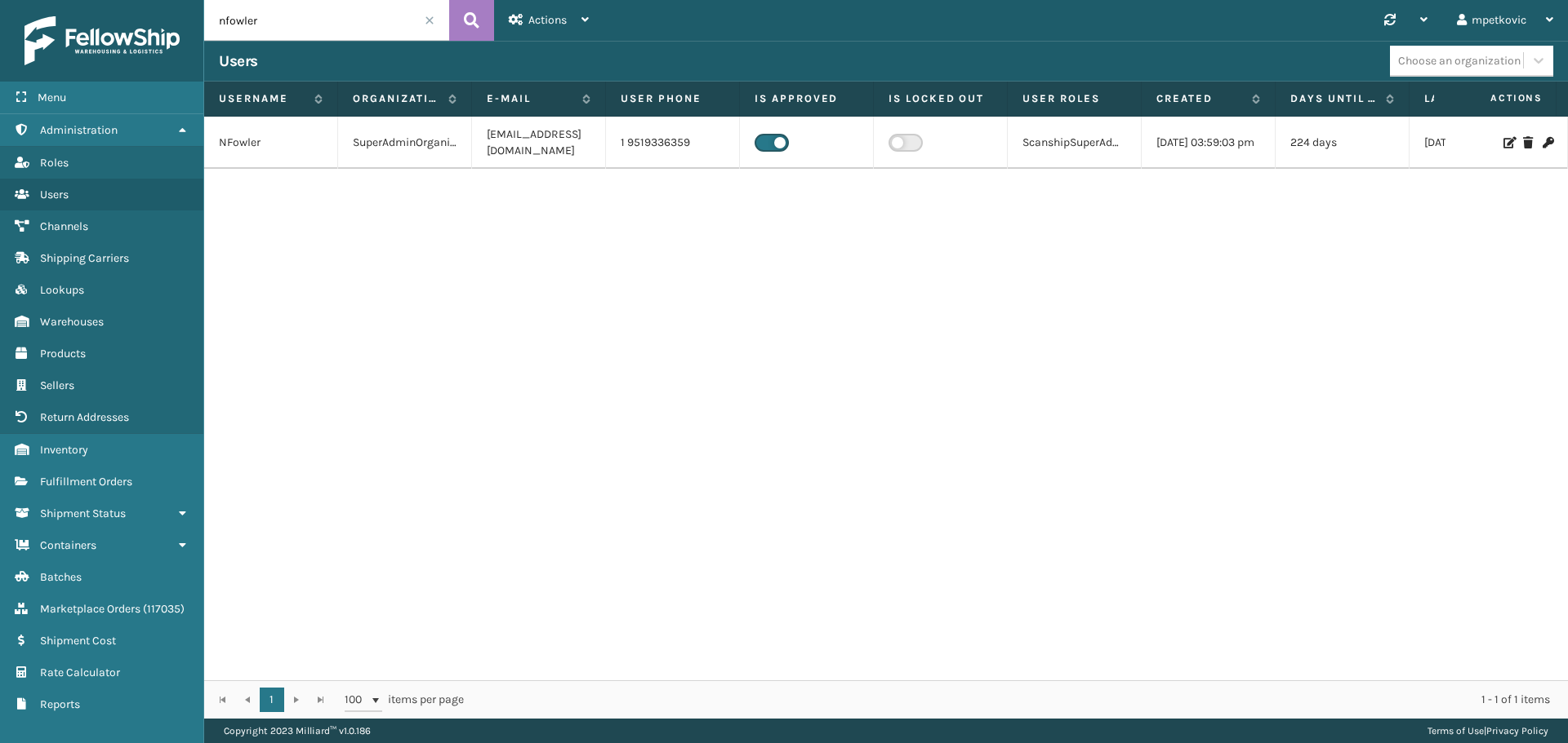
drag, startPoint x: 427, startPoint y: 233, endPoint x: 510, endPoint y: 233, distance: 83.0
click at [427, 233] on div "NFowler SuperAdminOrganization nicolef@fellowshipco.com 1 9519336359 ScanshipSu…" at bounding box center [885, 399] width 1363 height 564
click at [1289, 234] on div "NFowler SuperAdminOrganization nicolef@fellowshipco.com 1 9519336359 ScanshipSu…" at bounding box center [885, 399] width 1363 height 564
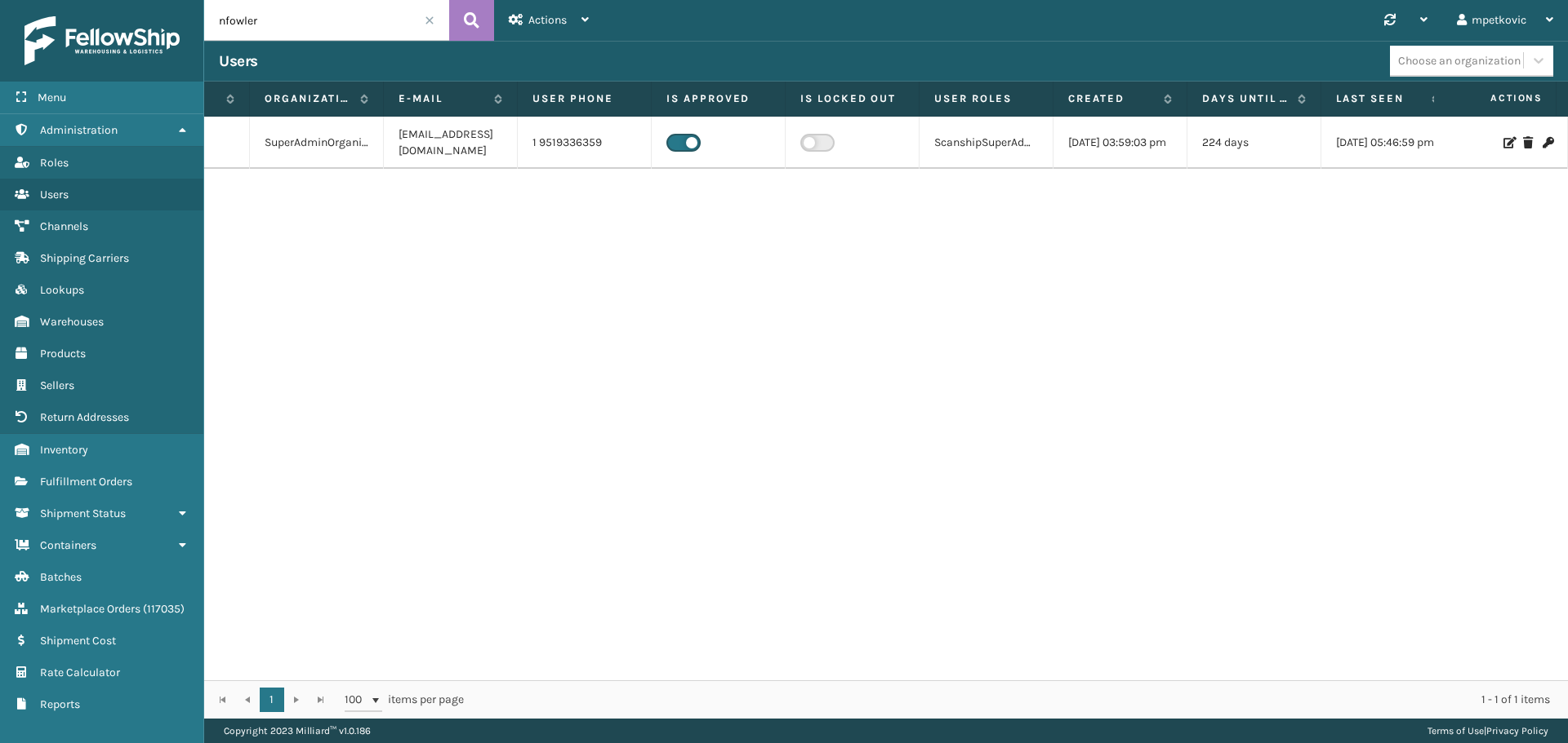
scroll to position [0, 109]
drag, startPoint x: 1381, startPoint y: 671, endPoint x: 771, endPoint y: 500, distance: 633.5
click at [771, 500] on div "NFowler SuperAdminOrganization nicolef@fellowshipco.com 1 9519336359 ScanshipSu…" at bounding box center [885, 399] width 1363 height 564
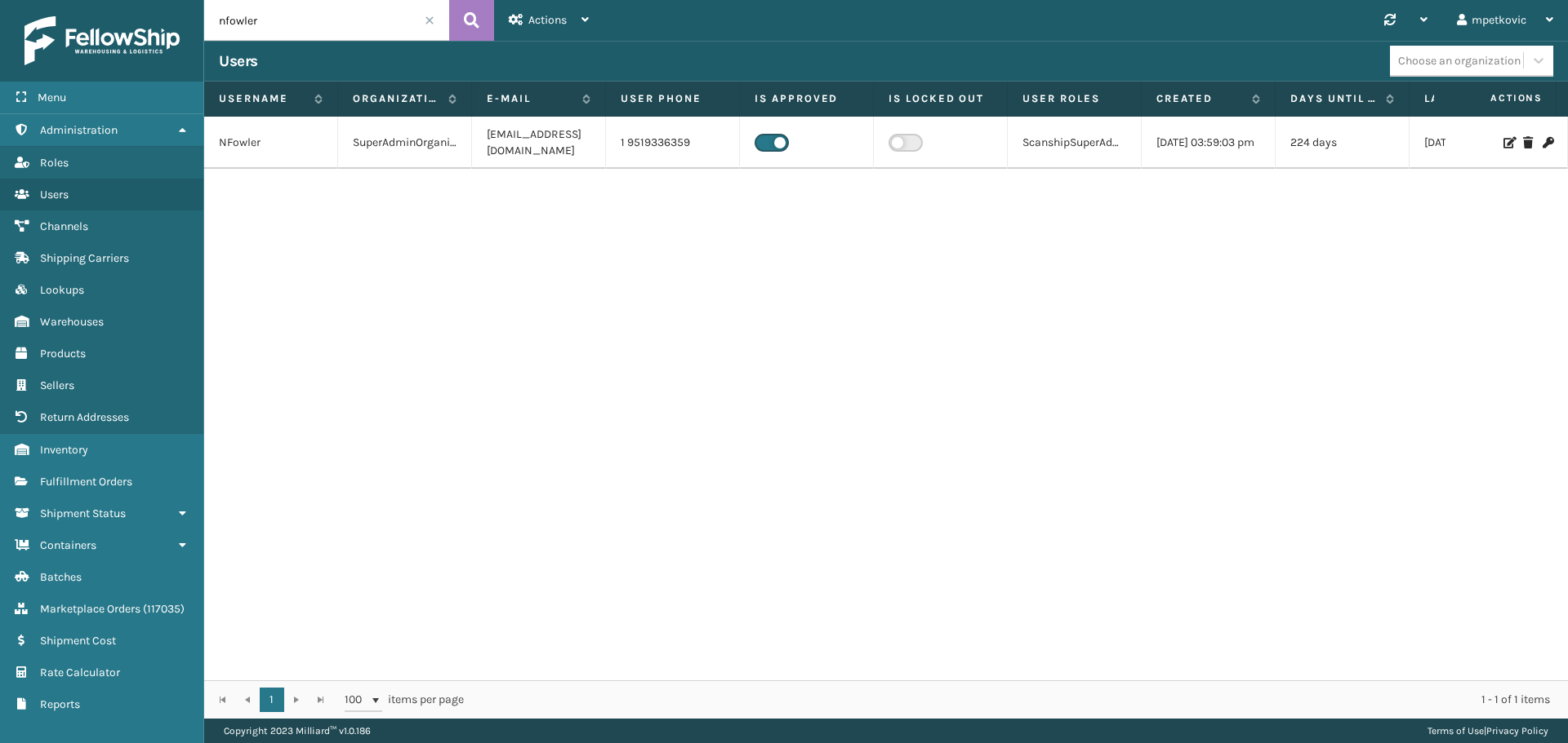
click at [1085, 205] on div "NFowler SuperAdminOrganization nicolef@fellowshipco.com 1 9519336359 ScanshipSu…" at bounding box center [885, 399] width 1363 height 564
click at [401, 265] on div "NFowler SuperAdminOrganization nicolef@fellowshipco.com 1 9519336359 ScanshipSu…" at bounding box center [885, 399] width 1363 height 564
click at [559, 205] on div "NFowler SuperAdminOrganization nicolef@fellowshipco.com 1 9519336359 ScanshipSu…" at bounding box center [885, 399] width 1363 height 564
click at [517, 190] on div "NFowler SuperAdminOrganization nicolef@fellowshipco.com 1 9519336359 ScanshipSu…" at bounding box center [885, 399] width 1363 height 564
click at [622, 270] on div "NFowler SuperAdminOrganization nicolef@fellowshipco.com 1 9519336359 ScanshipSu…" at bounding box center [885, 399] width 1363 height 564
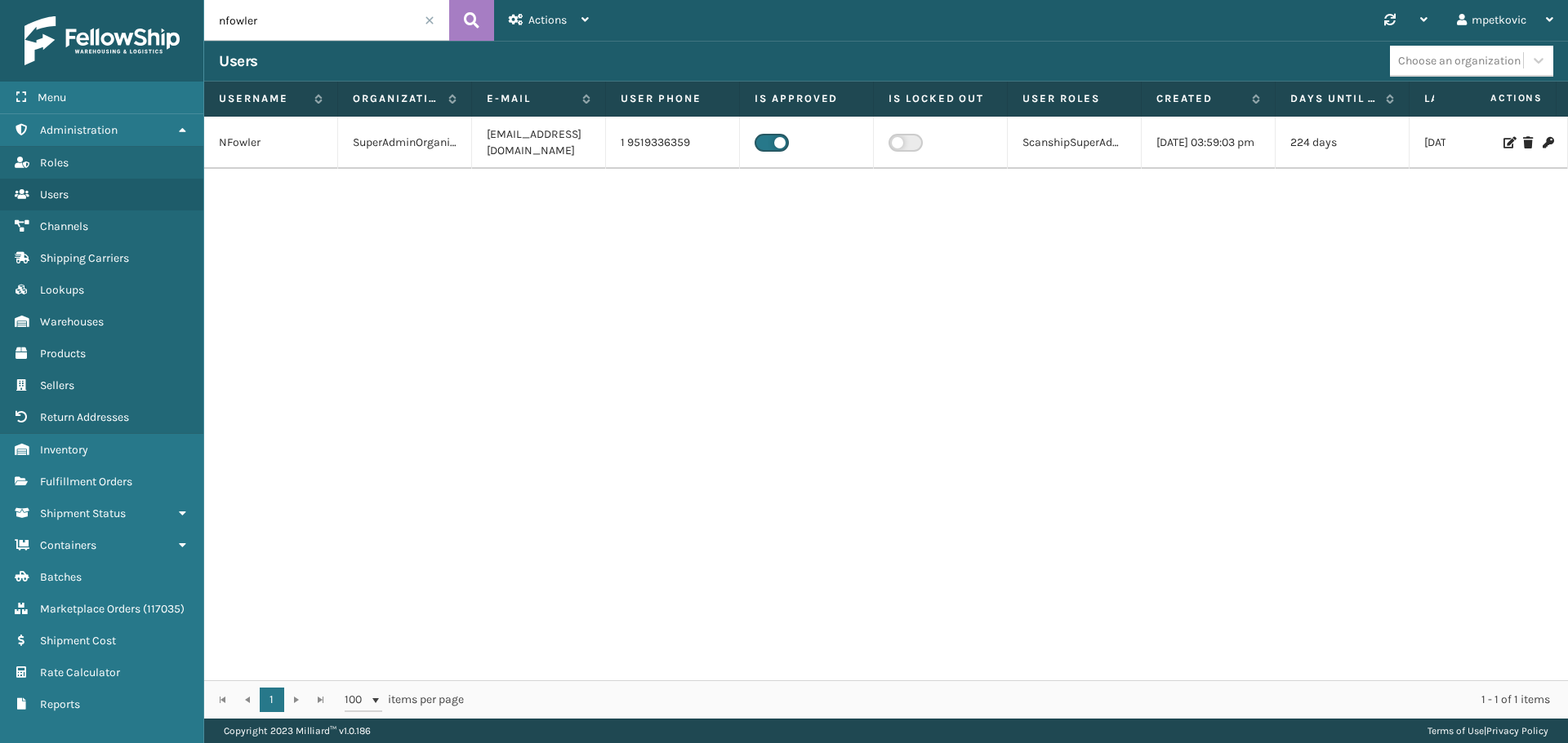
click at [1503, 144] on icon at bounding box center [1508, 142] width 9 height 11
click at [1020, 258] on div "NFowler SuperAdminOrganization nicolef@fellowshipco.com 1 9519336359 ScanshipSu…" at bounding box center [885, 399] width 1363 height 564
click at [939, 202] on div "NFowler SuperAdminOrganization nicolef@fellowshipco.com 1 9519336359 ScanshipSu…" at bounding box center [885, 399] width 1363 height 564
click at [517, 261] on div "NFowler SuperAdminOrganization nicolef@fellowshipco.com 1 9519336359 ScanshipSu…" at bounding box center [885, 399] width 1363 height 564
click at [452, 229] on div "NFowler SuperAdminOrganization nicolef@fellowshipco.com 1 9519336359 ScanshipSu…" at bounding box center [885, 399] width 1363 height 564
